Goal: Task Accomplishment & Management: Manage account settings

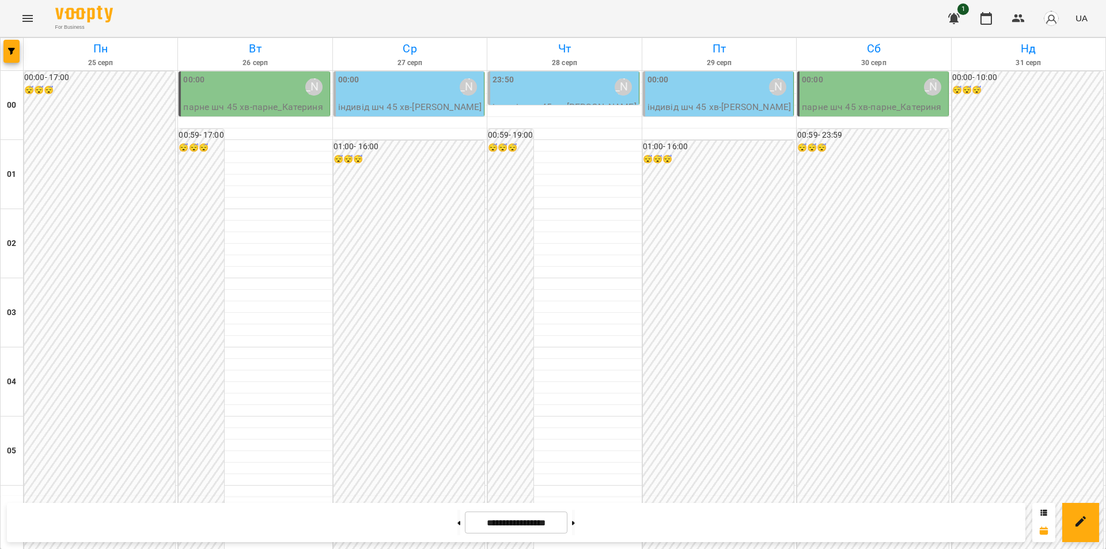
scroll to position [1232, 0]
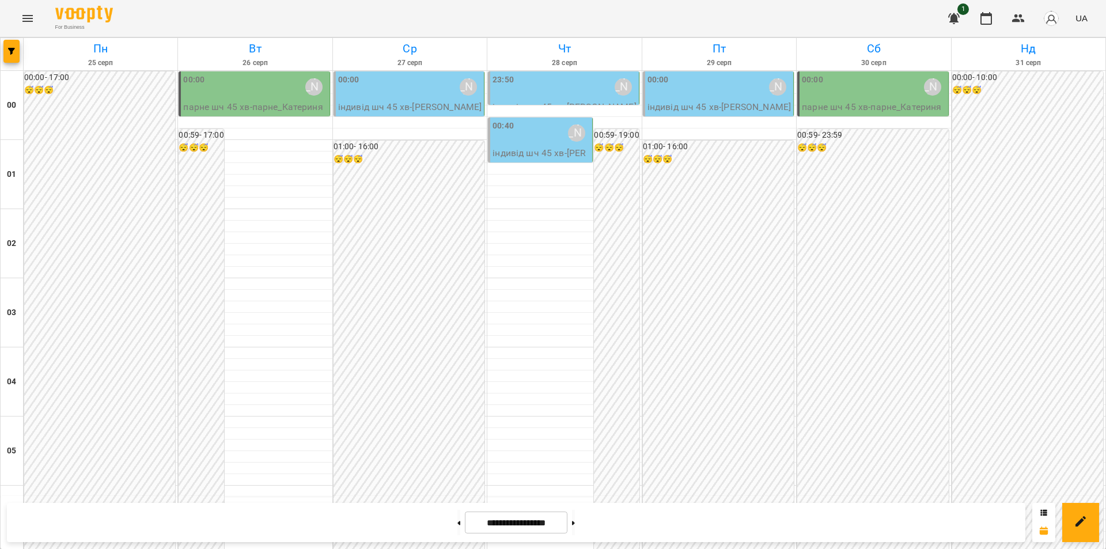
click at [521, 143] on div "00:40 [PERSON_NAME]" at bounding box center [540, 133] width 97 height 26
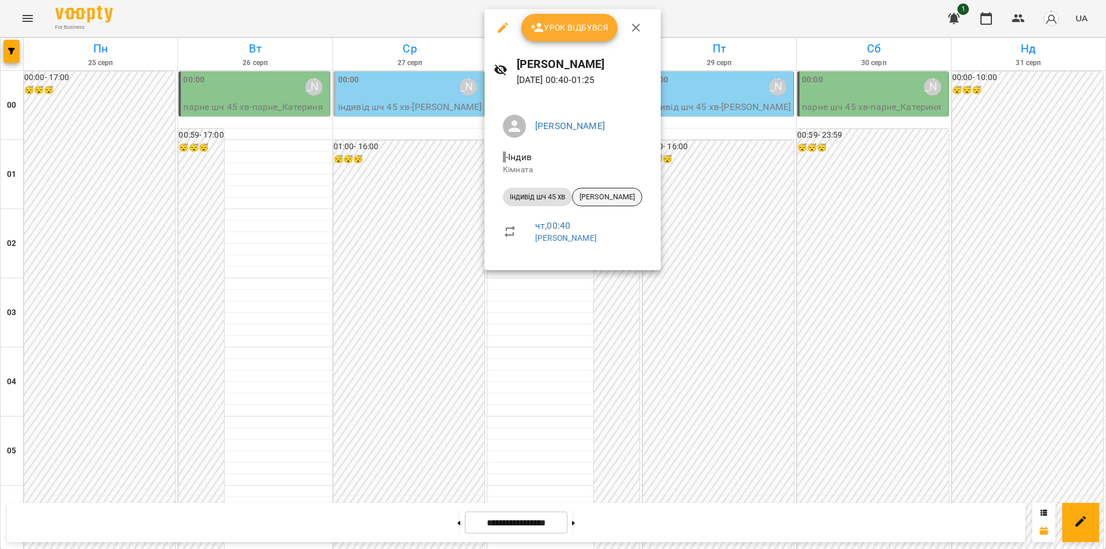
click at [613, 198] on span "[PERSON_NAME]" at bounding box center [606, 197] width 69 height 10
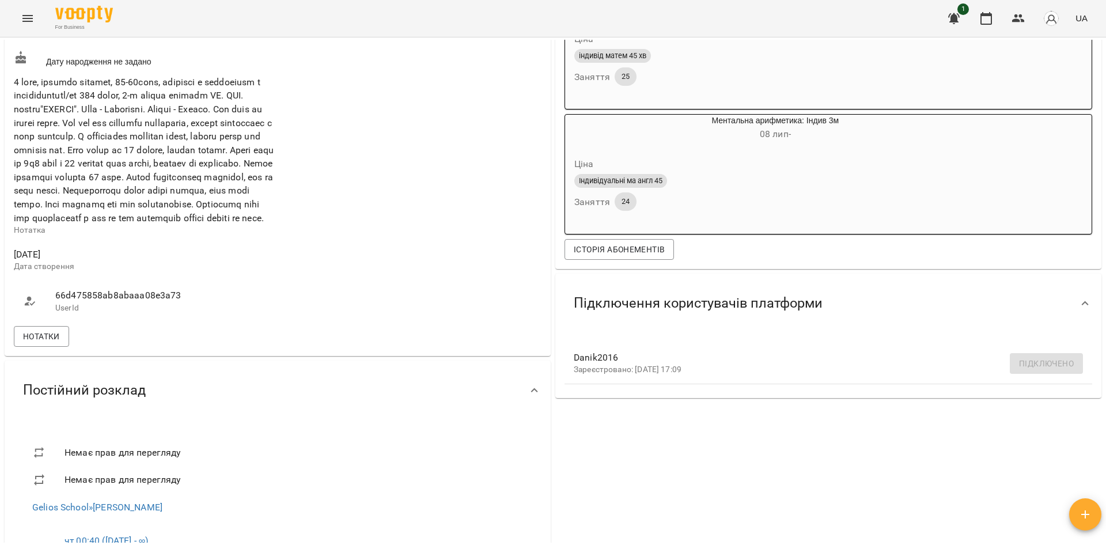
scroll to position [403, 0]
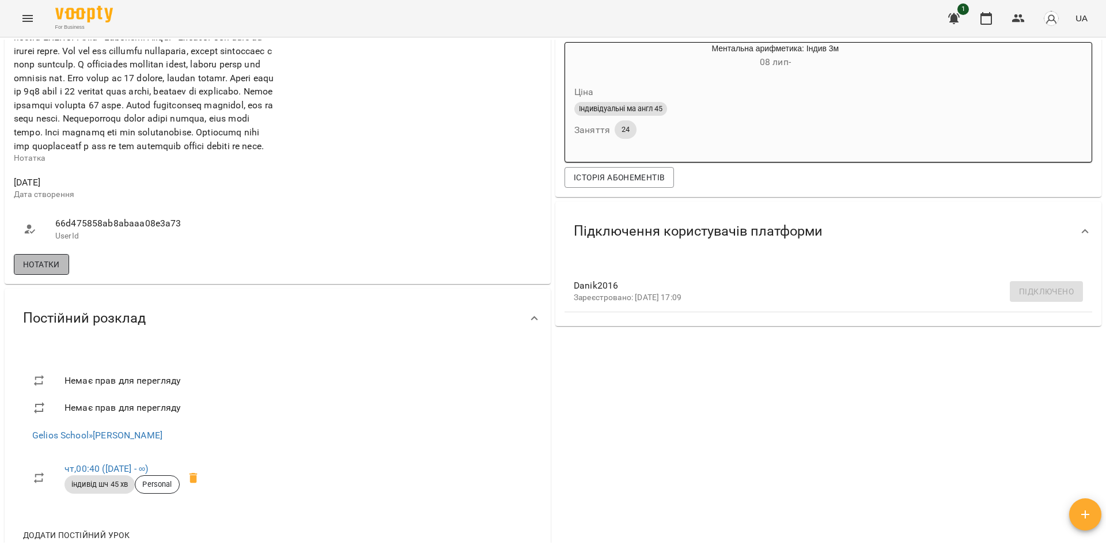
click at [51, 271] on span "Нотатки" at bounding box center [41, 264] width 37 height 14
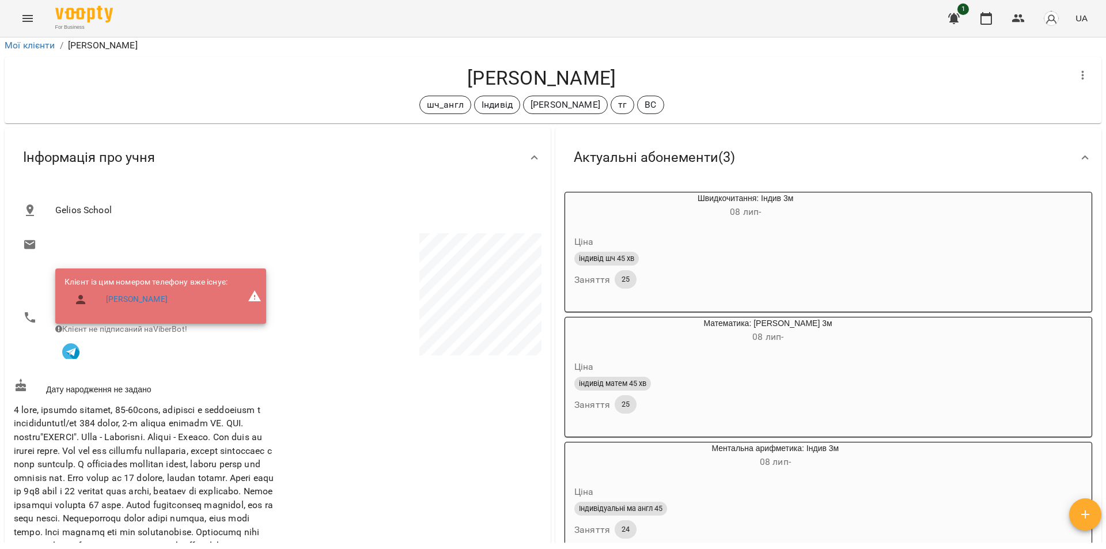
scroll to position [0, 0]
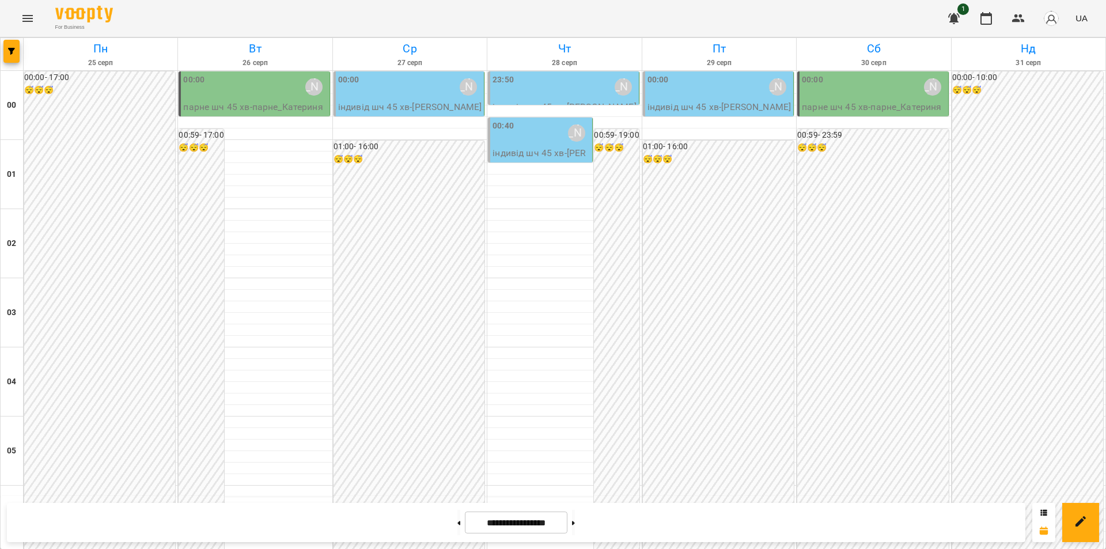
scroll to position [1232, 0]
